Goal: Task Accomplishment & Management: Use online tool/utility

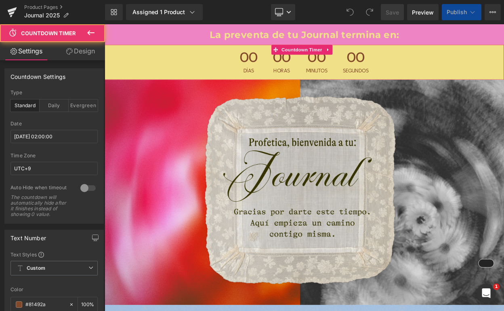
click at [330, 66] on div "00 Horas" at bounding box center [321, 70] width 38 height 43
click at [377, 55] on icon at bounding box center [378, 56] width 2 height 4
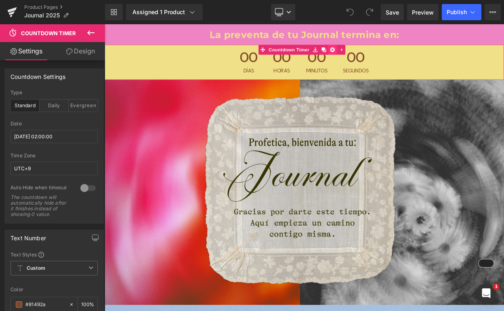
click at [385, 57] on icon at bounding box center [383, 55] width 6 height 6
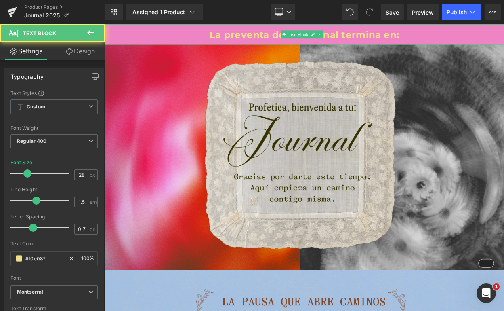
click at [403, 35] on strong "La preventa de tu Journal termina en:" at bounding box center [349, 37] width 232 height 14
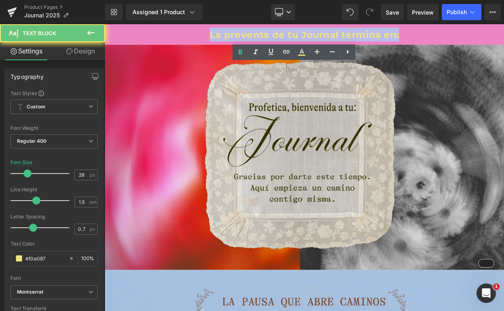
click at [403, 35] on strong "La preventa de tu Journal termina en:" at bounding box center [349, 37] width 232 height 14
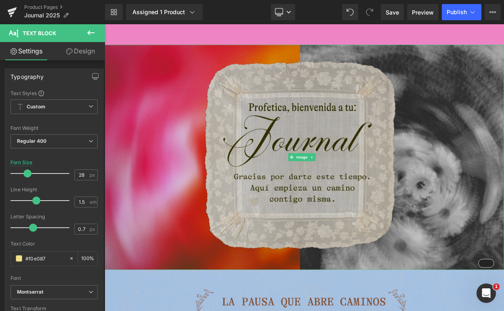
click at [321, 103] on img at bounding box center [349, 186] width 489 height 275
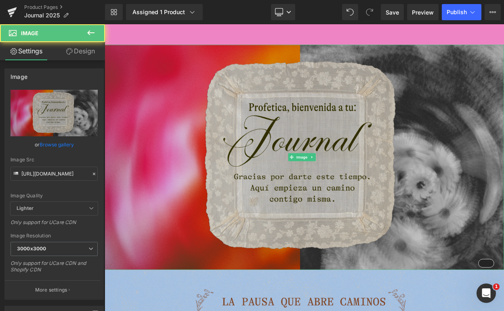
scroll to position [81, 0]
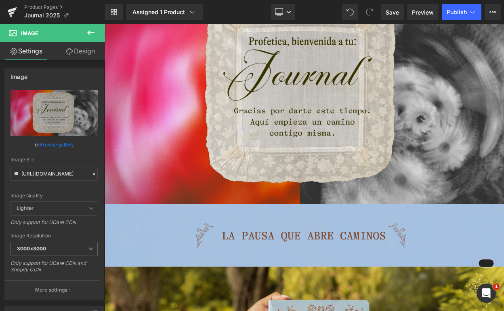
click at [95, 36] on icon at bounding box center [91, 33] width 10 height 10
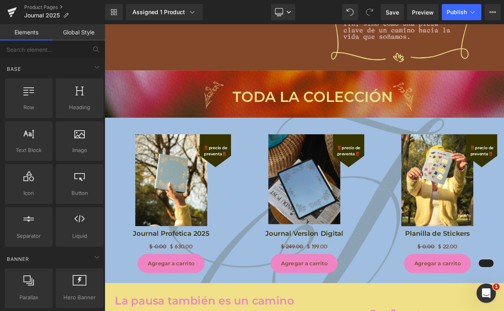
scroll to position [1338, 0]
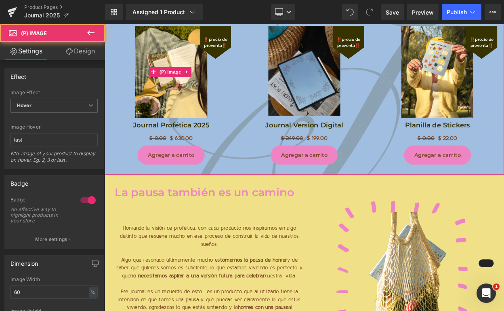
click at [239, 42] on div "‼️precio de preventa‼️" at bounding box center [240, 46] width 38 height 40
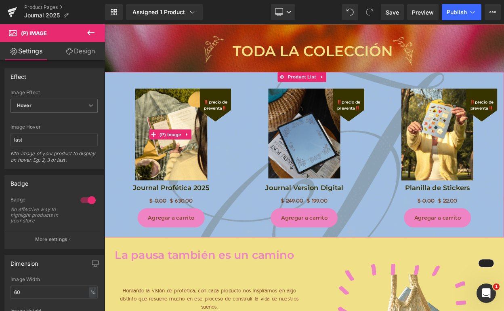
scroll to position [1245, 0]
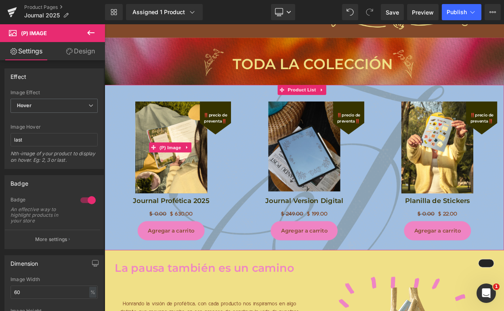
click at [243, 131] on span "‼️precio de preventa‼️" at bounding box center [240, 138] width 30 height 15
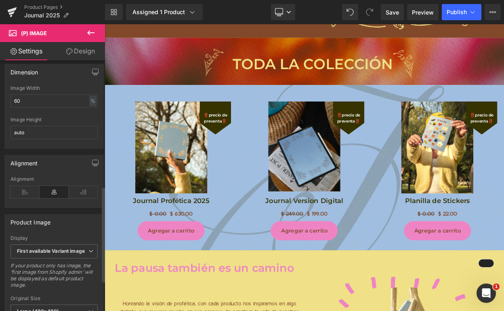
scroll to position [66, 0]
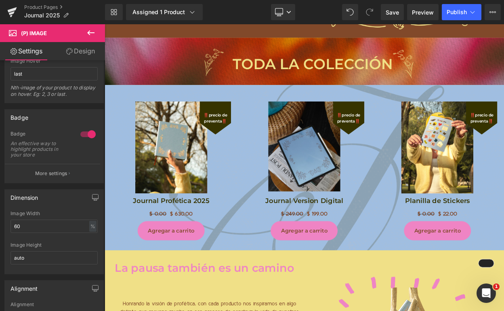
click at [88, 30] on icon at bounding box center [91, 33] width 10 height 10
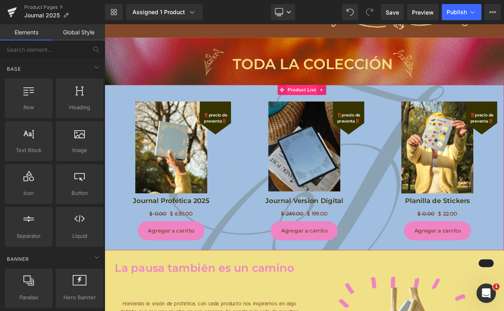
click at [341, 99] on span "Product List" at bounding box center [346, 105] width 38 height 12
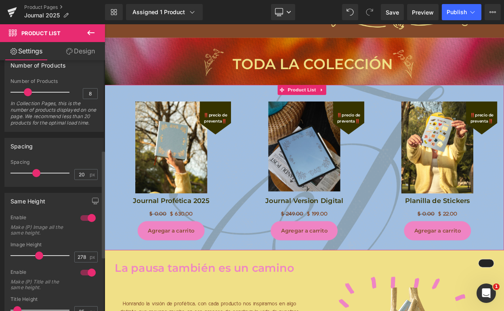
scroll to position [335, 0]
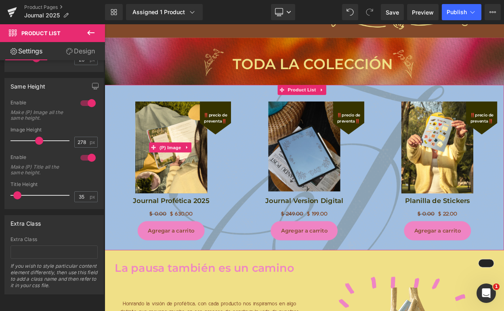
click at [242, 131] on span "‼️precio de preventa‼️" at bounding box center [240, 138] width 30 height 15
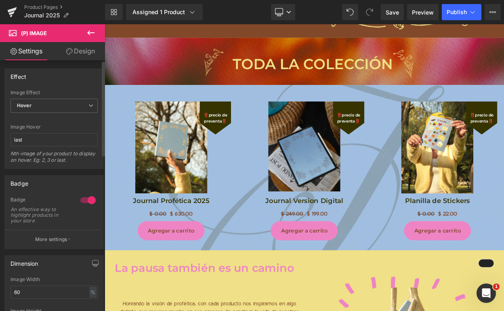
click at [82, 198] on div at bounding box center [87, 199] width 19 height 13
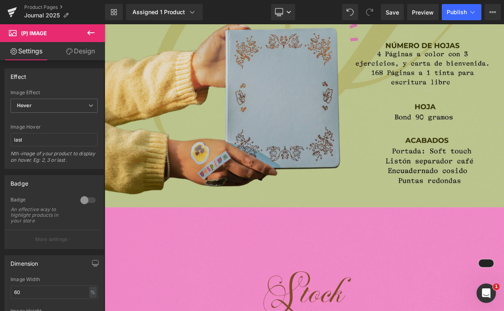
scroll to position [4090, 0]
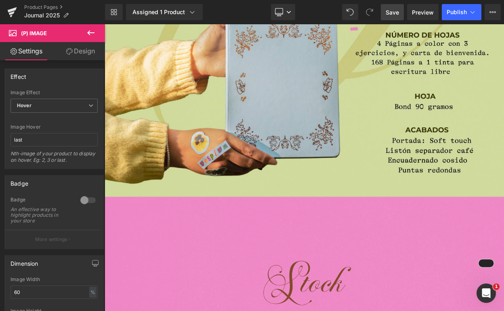
click at [397, 11] on span "Save" at bounding box center [392, 12] width 13 height 8
click at [459, 10] on span "Publish" at bounding box center [457, 12] width 20 height 6
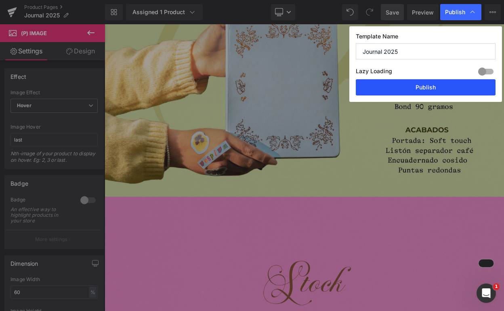
click at [393, 88] on button "Publish" at bounding box center [426, 87] width 140 height 16
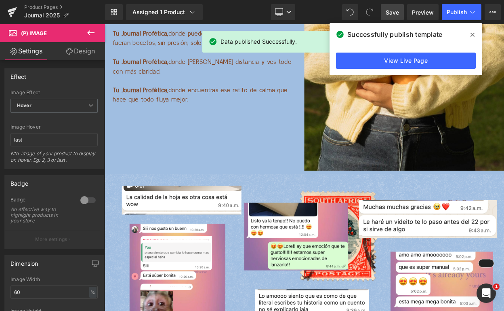
scroll to position [6646, 0]
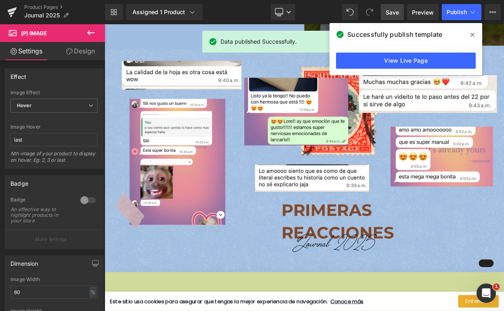
click at [476, 38] on span at bounding box center [472, 34] width 13 height 13
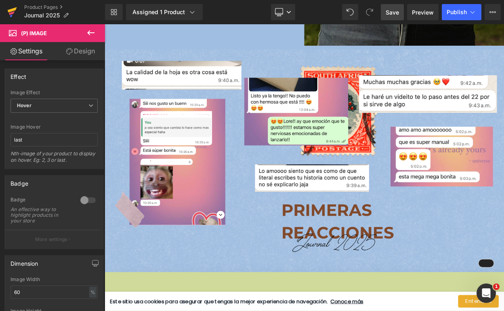
click at [15, 13] on icon at bounding box center [12, 12] width 10 height 20
